Goal: Transaction & Acquisition: Obtain resource

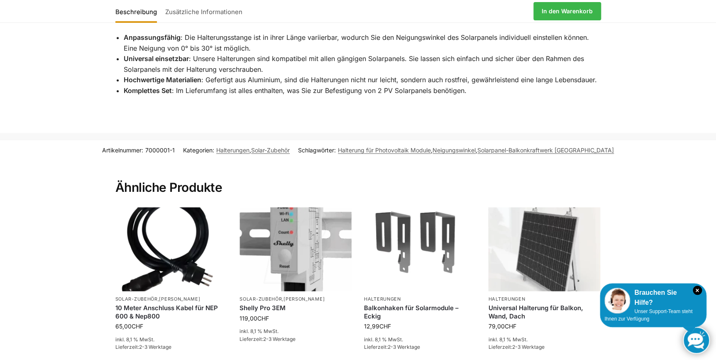
scroll to position [490, 0]
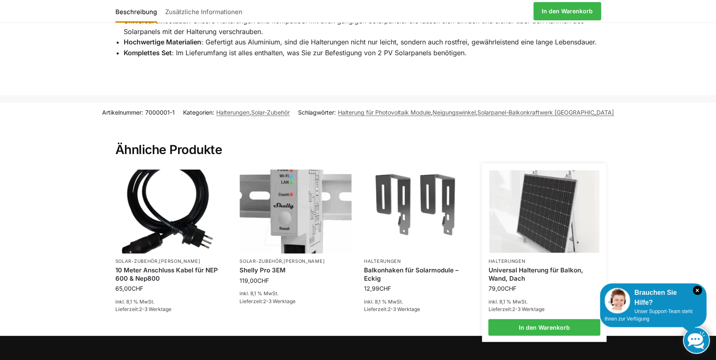
click at [526, 239] on img at bounding box center [544, 211] width 110 height 83
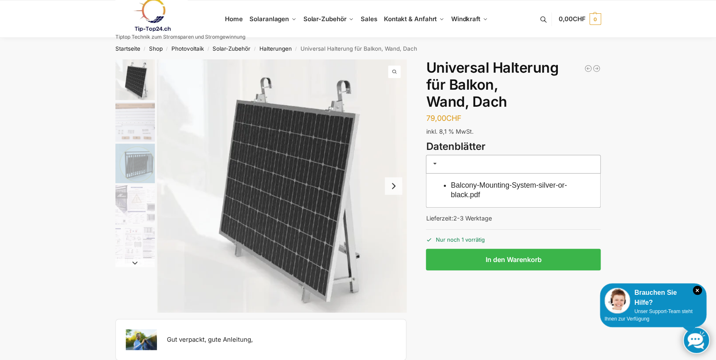
click at [396, 183] on button "Next slide" at bounding box center [393, 185] width 17 height 17
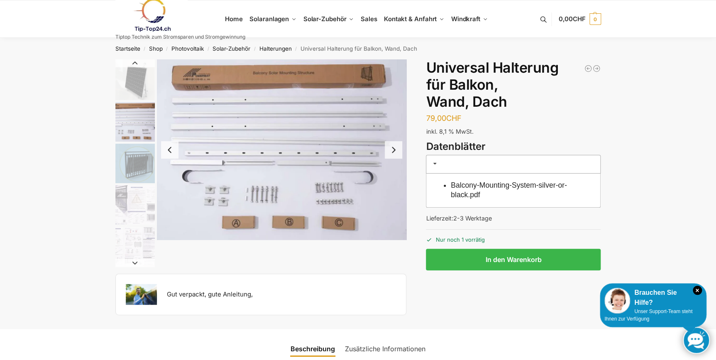
click at [464, 186] on link "Balcony-Mounting-System-silver-or-black.pdf" at bounding box center [509, 190] width 116 height 18
